Goal: Information Seeking & Learning: Learn about a topic

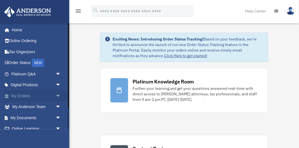
click at [59, 95] on span "arrow_drop_down" at bounding box center [61, 95] width 11 height 11
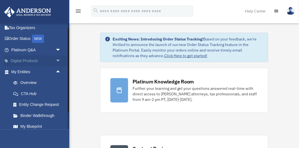
scroll to position [27, 0]
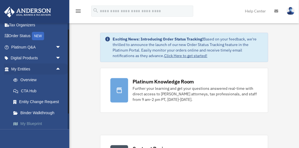
click at [32, 124] on link "My Blueprint" at bounding box center [39, 123] width 62 height 11
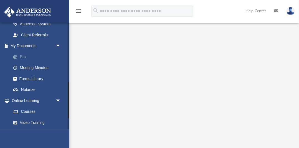
scroll to position [171, 0]
click at [25, 56] on link "Box" at bounding box center [39, 56] width 62 height 11
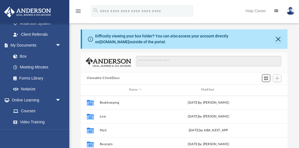
click at [267, 77] on span "Switch to Grid View" at bounding box center [266, 78] width 5 height 5
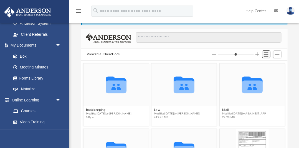
click at [267, 55] on span "Switch to List View" at bounding box center [266, 54] width 5 height 5
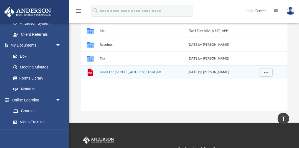
scroll to position [100, 0]
click at [266, 72] on span "More options" at bounding box center [266, 72] width 4 height 3
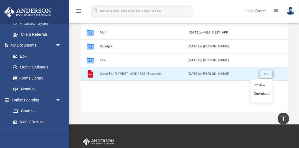
scroll to position [98, 0]
click at [224, 103] on div "Collaborated Folder Bookkeeping Tue Mar 21 2023 by Matthew Smidowicz Collaborat…" at bounding box center [184, 55] width 207 height 115
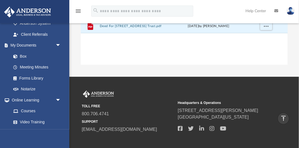
click at [284, 118] on icon "vertical_align_top" at bounding box center [283, 118] width 7 height 7
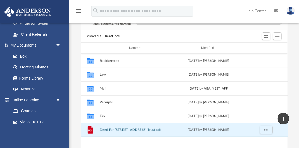
scroll to position [0, 0]
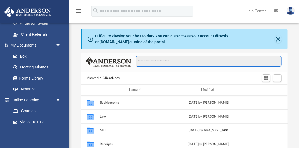
click at [159, 60] on input "Search files and folders" at bounding box center [209, 61] width 146 height 11
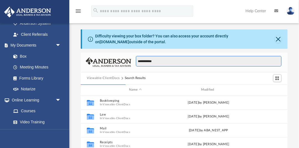
type input "**********"
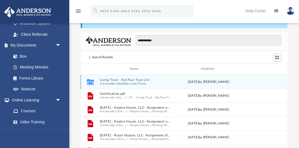
click at [128, 83] on button "Viewable-ClientDocs" at bounding box center [116, 84] width 27 height 4
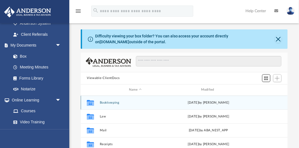
click at [266, 78] on span "Switch to Grid View" at bounding box center [266, 78] width 5 height 5
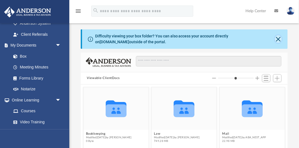
click at [277, 39] on button "Close" at bounding box center [278, 39] width 7 height 8
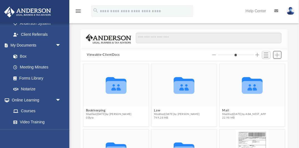
click at [278, 54] on span "Add" at bounding box center [277, 55] width 5 height 5
click at [267, 67] on li "Upload" at bounding box center [270, 66] width 18 height 6
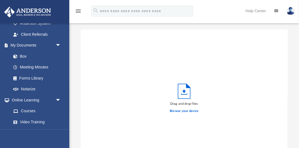
scroll to position [141, 207]
click at [184, 91] on icon "Upload" at bounding box center [184, 92] width 3 height 4
click at [184, 112] on label "Browse your device" at bounding box center [184, 111] width 29 height 5
click at [0, 0] on input "Browse your device" at bounding box center [0, 0] width 0 height 0
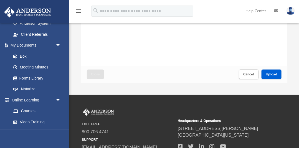
scroll to position [105, 0]
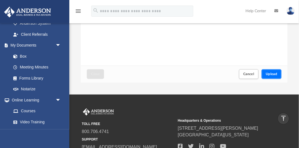
click at [275, 74] on span "Upload" at bounding box center [272, 73] width 12 height 3
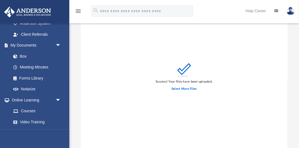
scroll to position [22, 0]
click at [186, 89] on label "Select More Files" at bounding box center [184, 88] width 25 height 5
click at [0, 0] on input "Select More Files" at bounding box center [0, 0] width 0 height 0
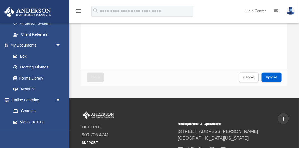
scroll to position [101, 0]
click at [272, 79] on span "Upload" at bounding box center [272, 77] width 12 height 3
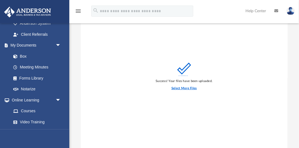
scroll to position [23, 0]
click at [185, 88] on label "Select More Files" at bounding box center [184, 87] width 25 height 5
click at [0, 0] on input "Select More Files" at bounding box center [0, 0] width 0 height 0
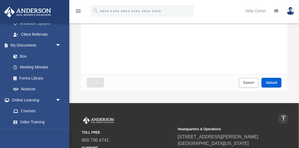
scroll to position [96, 0]
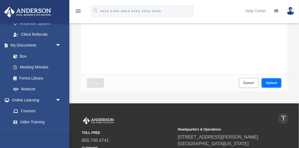
click at [271, 81] on span "Upload" at bounding box center [272, 82] width 12 height 3
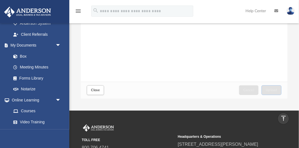
scroll to position [89, 0]
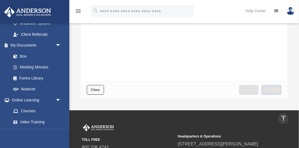
click at [95, 90] on span "Close" at bounding box center [95, 89] width 9 height 3
type input "*"
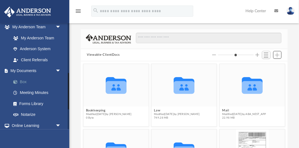
scroll to position [145, 0]
click at [24, 82] on link "Box" at bounding box center [39, 82] width 62 height 11
click at [25, 82] on link "Box" at bounding box center [39, 82] width 62 height 11
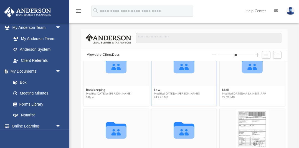
scroll to position [0, 0]
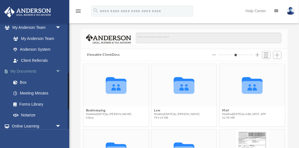
click at [30, 71] on link "My Documents arrow_drop_down" at bounding box center [36, 71] width 65 height 11
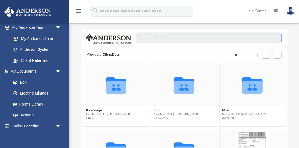
click at [153, 38] on input "Search files and folders" at bounding box center [209, 38] width 146 height 11
type input "*"
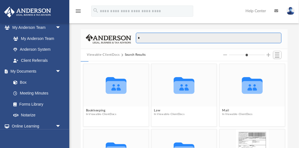
type input "**"
type input "*"
type input "***"
type input "*"
type input "***"
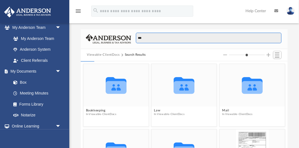
type input "*"
type input "*****"
type input "*"
type input "******"
type input "*"
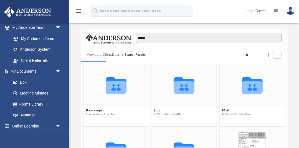
type input "*******"
type input "*"
type input "********"
type input "*"
type input "********"
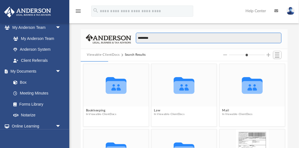
type input "*"
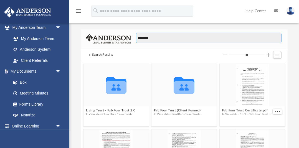
scroll to position [0, 0]
type input "**********"
type input "*"
type input "**********"
type input "*"
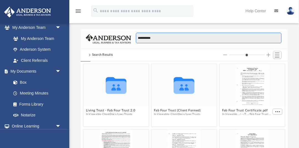
type input "**********"
type input "*"
type input "**********"
type input "*"
type input "**********"
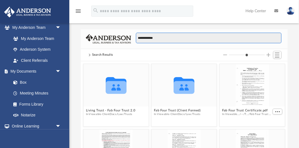
type input "*"
type input "**********"
type input "*"
type input "**********"
type input "*"
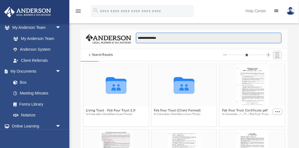
type input "**********"
type input "*"
type input "**********"
type input "*"
type input "**********"
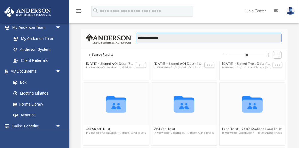
scroll to position [832, 0]
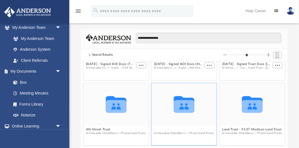
type input "*"
click at [165, 130] on button "724 8th Trust" at bounding box center [184, 130] width 60 height 4
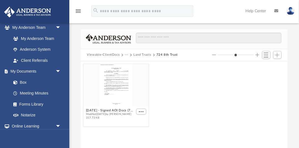
scroll to position [126, 207]
click at [172, 56] on button "724 8th Trust" at bounding box center [167, 54] width 21 height 5
click at [124, 89] on div "grid" at bounding box center [116, 85] width 65 height 42
click at [143, 112] on span "More options" at bounding box center [141, 111] width 4 height 3
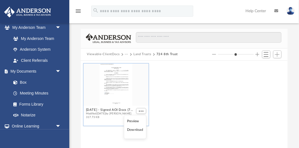
click at [135, 122] on li "Preview" at bounding box center [135, 121] width 16 height 6
type input "*"
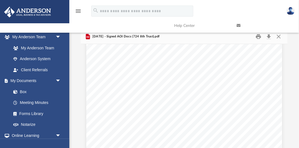
scroll to position [619, 0]
click at [279, 36] on link at bounding box center [264, 26] width 62 height 22
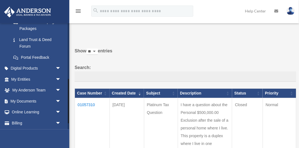
scroll to position [137, 0]
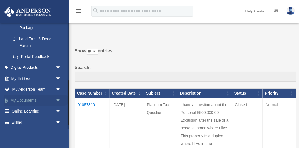
click at [32, 100] on link "My Documents arrow_drop_down" at bounding box center [36, 100] width 65 height 11
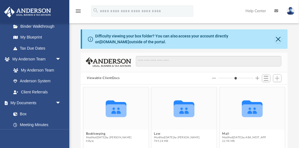
scroll to position [119, 0]
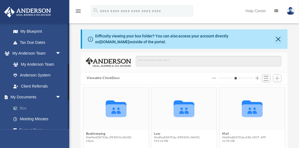
click at [24, 108] on link "Box" at bounding box center [39, 108] width 62 height 11
click at [25, 108] on link "Box" at bounding box center [39, 108] width 62 height 11
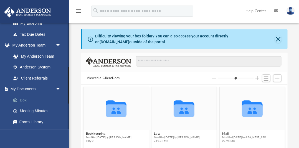
scroll to position [130, 0]
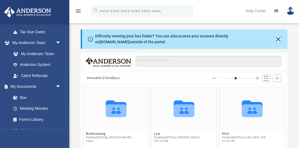
click at [279, 38] on button "Close" at bounding box center [278, 39] width 7 height 8
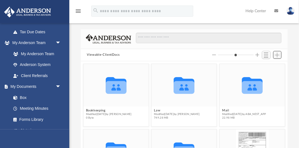
click at [278, 55] on span "Add" at bounding box center [277, 55] width 5 height 5
click at [266, 53] on span "Switch to List View" at bounding box center [266, 55] width 5 height 5
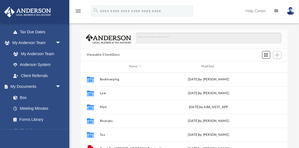
scroll to position [126, 207]
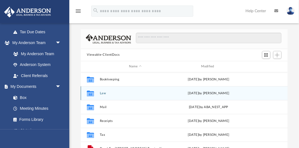
click at [104, 93] on button "Law" at bounding box center [135, 94] width 71 height 4
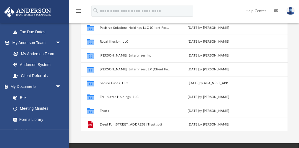
scroll to position [56, 0]
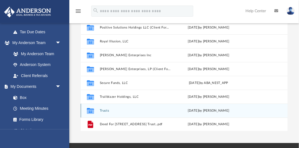
click at [106, 110] on button "Trusts" at bounding box center [135, 111] width 71 height 4
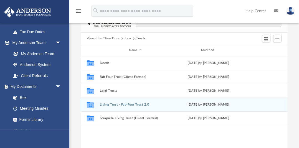
scroll to position [17, 0]
click at [128, 104] on button "Living Trust - Fab Four Trust 2.0" at bounding box center [135, 105] width 71 height 4
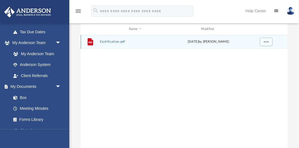
scroll to position [0, 0]
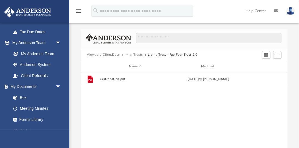
click at [186, 55] on button "Living Trust - Fab Four Trust 2.0" at bounding box center [173, 54] width 50 height 5
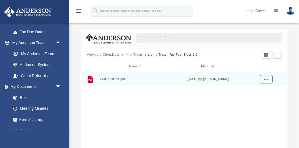
click at [268, 79] on span "More options" at bounding box center [266, 79] width 4 height 3
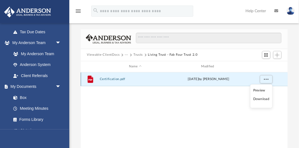
click at [241, 80] on div "Thu Jul 3 2025 by Samantha Mcpherson" at bounding box center [208, 79] width 71 height 5
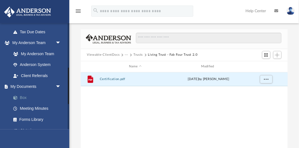
click at [24, 97] on link "Box" at bounding box center [39, 97] width 62 height 11
click at [58, 86] on span "arrow_drop_down" at bounding box center [61, 86] width 11 height 11
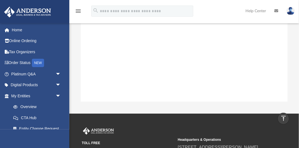
click at [78, 11] on icon "menu" at bounding box center [78, 11] width 7 height 7
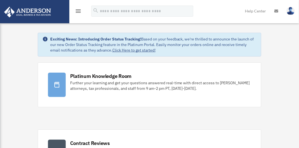
click at [79, 10] on icon "menu" at bounding box center [78, 11] width 7 height 7
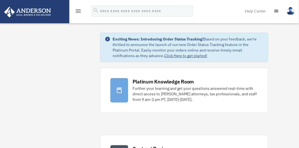
click at [79, 10] on icon "menu" at bounding box center [78, 11] width 7 height 7
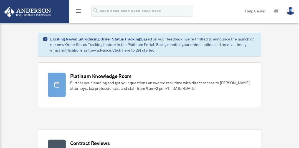
click at [79, 10] on icon "menu" at bounding box center [78, 11] width 7 height 7
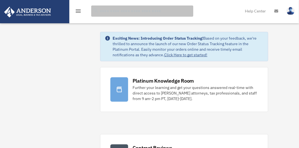
click at [107, 12] on input "search" at bounding box center [142, 11] width 102 height 11
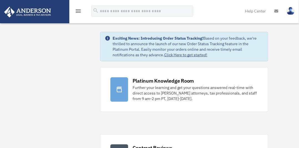
click at [80, 11] on icon "menu" at bounding box center [78, 11] width 7 height 7
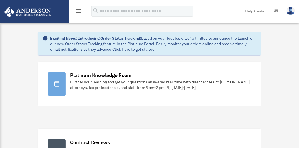
click at [81, 11] on icon "menu" at bounding box center [78, 11] width 7 height 7
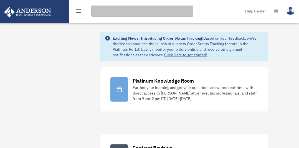
click at [104, 12] on input "search" at bounding box center [142, 11] width 102 height 11
type input "**********"
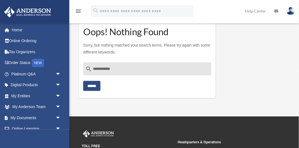
click at [130, 12] on input "Search for:" at bounding box center [142, 11] width 102 height 11
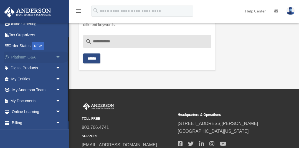
scroll to position [18, 0]
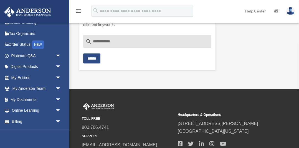
click at [110, 42] on input "**********" at bounding box center [147, 41] width 128 height 13
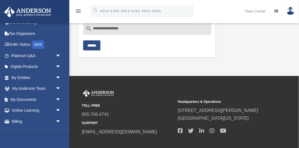
scroll to position [42, 0]
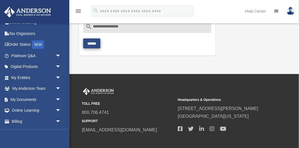
type input "**********"
click at [95, 42] on input "******" at bounding box center [91, 44] width 17 height 10
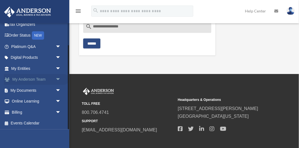
scroll to position [28, 0]
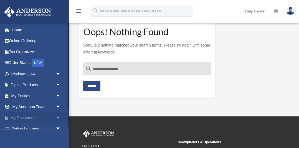
click at [58, 117] on span "arrow_drop_down" at bounding box center [61, 117] width 11 height 11
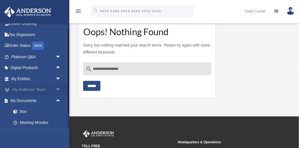
scroll to position [20, 0]
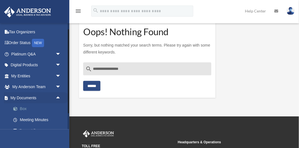
click at [24, 108] on link "Box" at bounding box center [39, 109] width 62 height 11
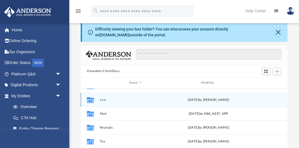
scroll to position [7, 0]
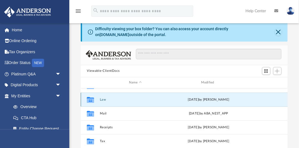
click at [103, 99] on button "Law" at bounding box center [135, 100] width 71 height 4
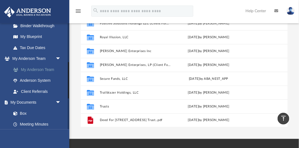
scroll to position [115, 0]
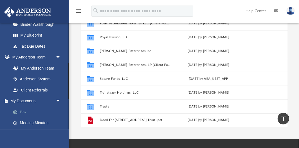
click at [25, 112] on link "Box" at bounding box center [39, 112] width 62 height 11
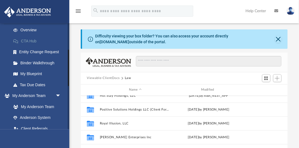
scroll to position [77, 0]
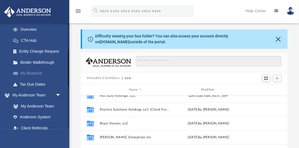
click at [35, 73] on link "My Blueprint" at bounding box center [39, 73] width 62 height 11
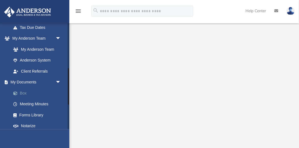
scroll to position [135, 0]
click at [24, 93] on link "Box" at bounding box center [39, 92] width 62 height 11
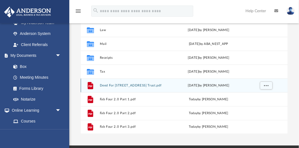
scroll to position [79, 0]
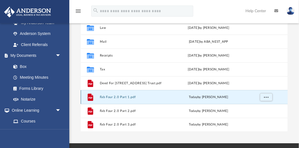
click at [124, 97] on button "Fab Four 2.0 Part 1.pdf" at bounding box center [135, 97] width 71 height 4
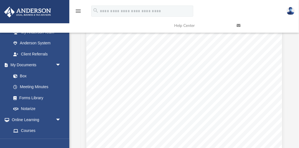
scroll to position [0, 0]
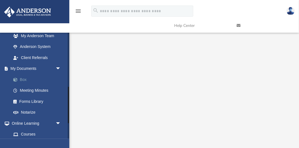
scroll to position [157, 0]
click at [25, 79] on link "Box" at bounding box center [39, 79] width 62 height 11
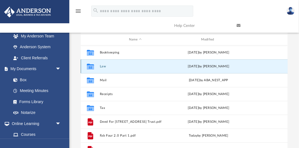
click at [103, 66] on button "Law" at bounding box center [135, 67] width 71 height 4
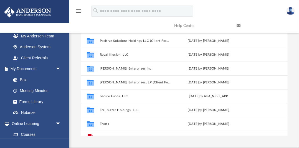
scroll to position [77, 0]
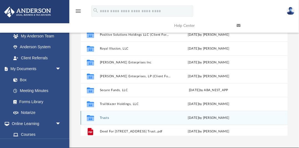
click at [105, 118] on button "Trusts" at bounding box center [135, 118] width 71 height 4
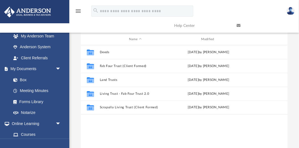
scroll to position [62, 0]
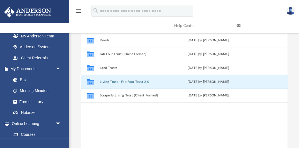
click at [133, 81] on button "Living Trust - Fab Four Trust 2.0" at bounding box center [135, 82] width 71 height 4
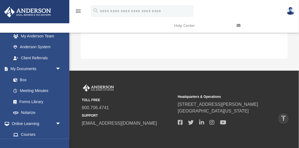
scroll to position [173, 0]
